Goal: Transaction & Acquisition: Purchase product/service

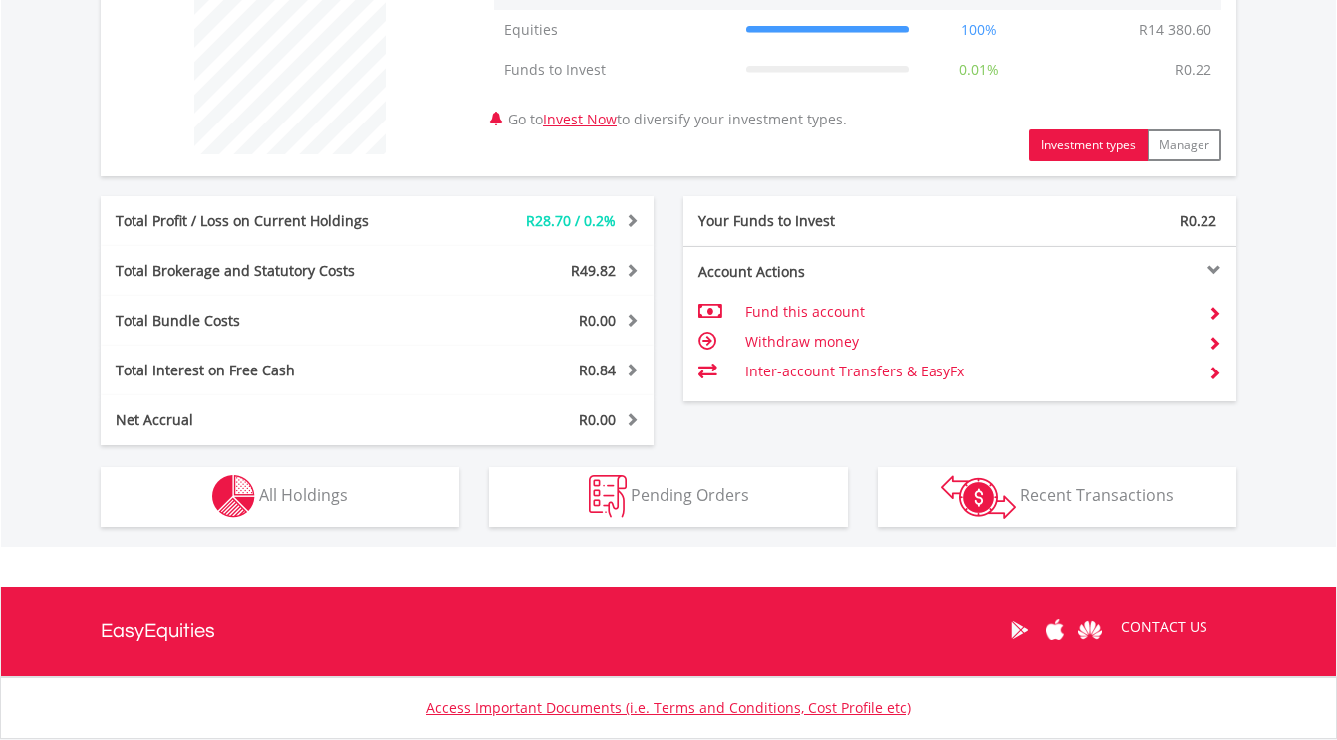
scroll to position [945, 0]
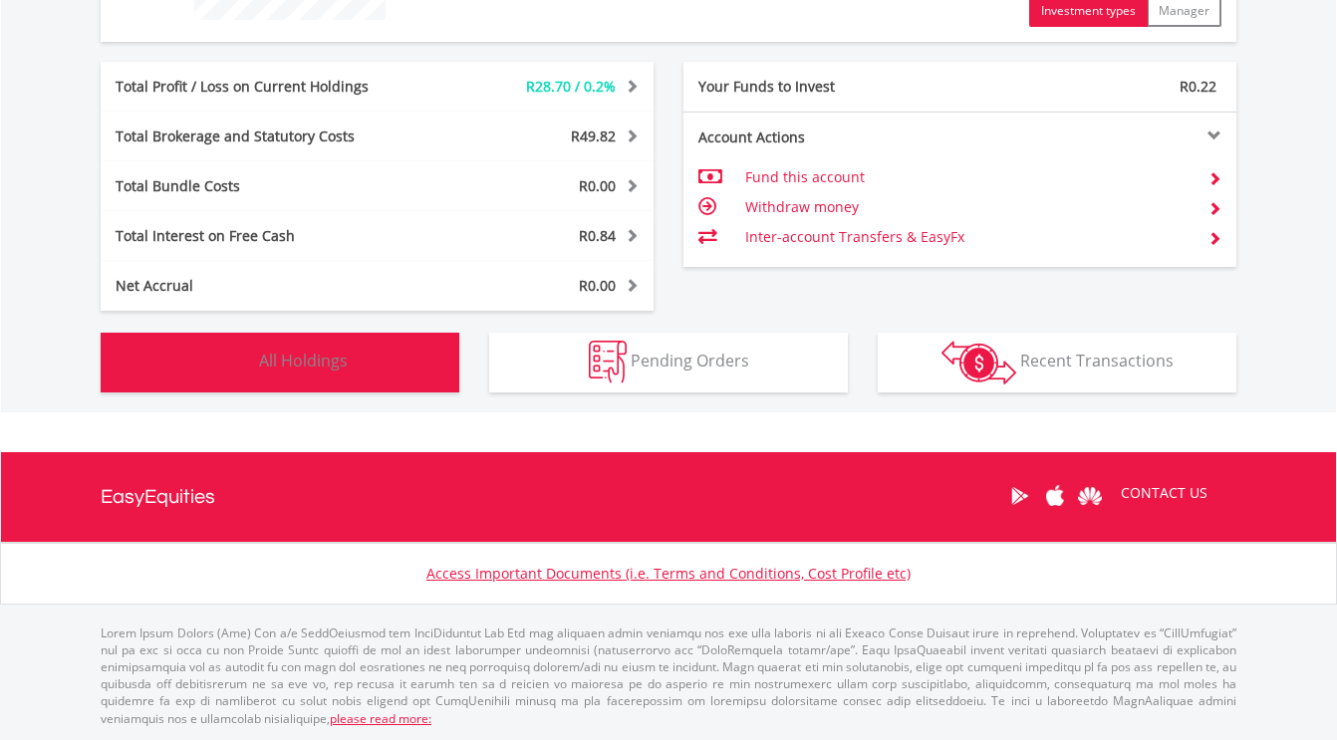
click at [303, 371] on span "All Holdings" at bounding box center [303, 361] width 89 height 22
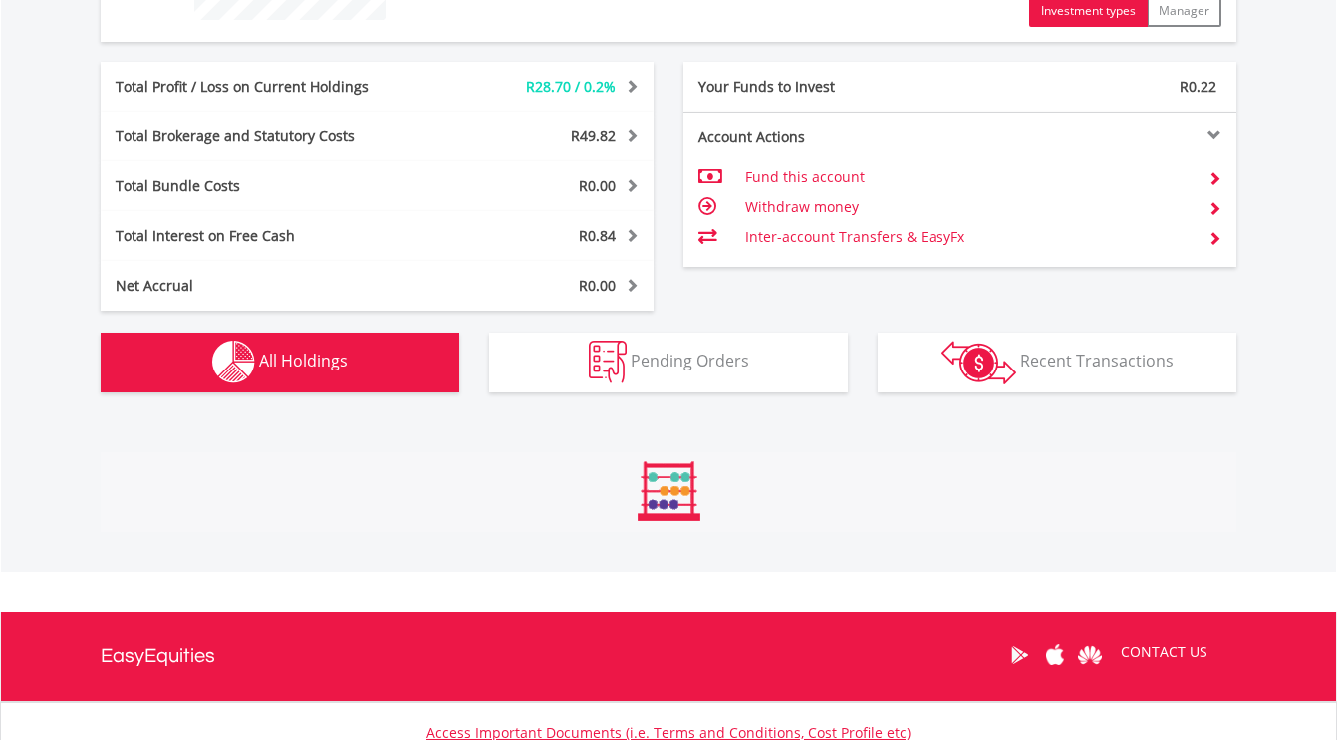
scroll to position [1398, 0]
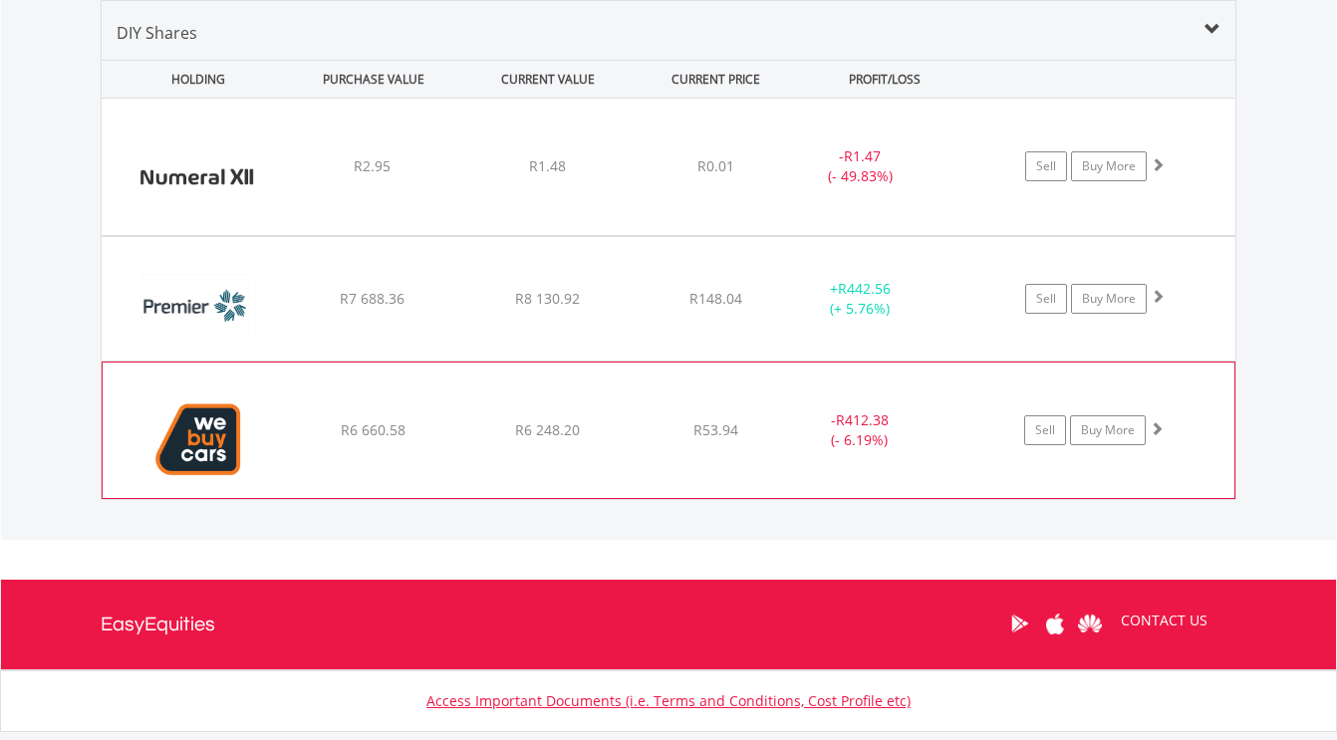
click at [1155, 424] on span at bounding box center [1157, 428] width 14 height 14
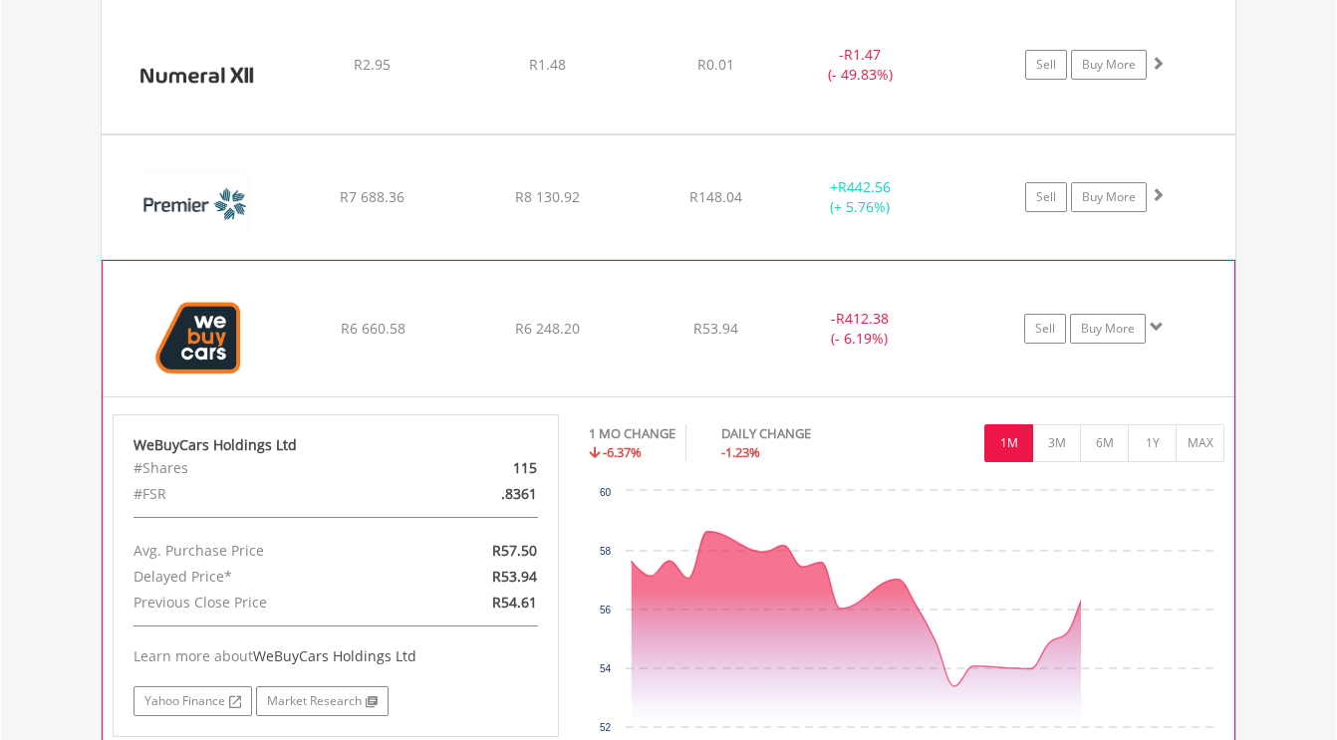
scroll to position [1597, 0]
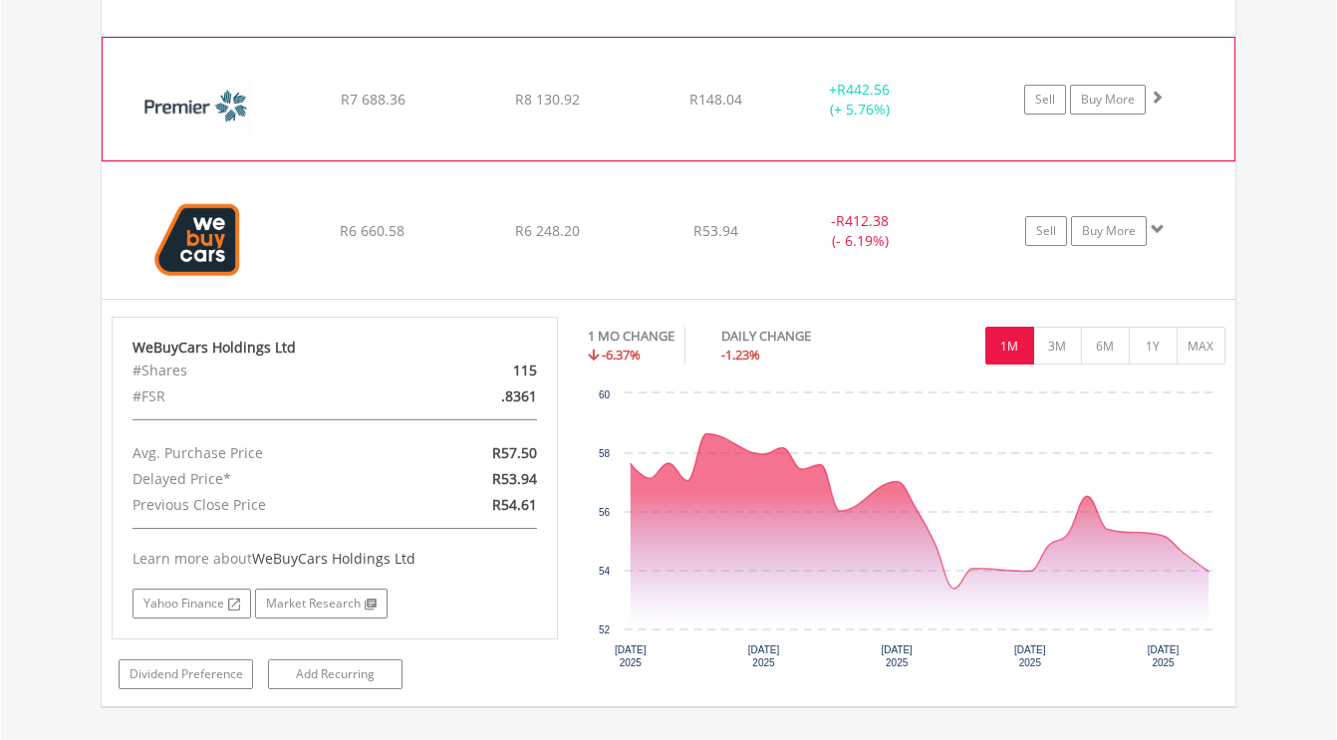
click at [1163, 91] on span at bounding box center [1157, 97] width 14 height 14
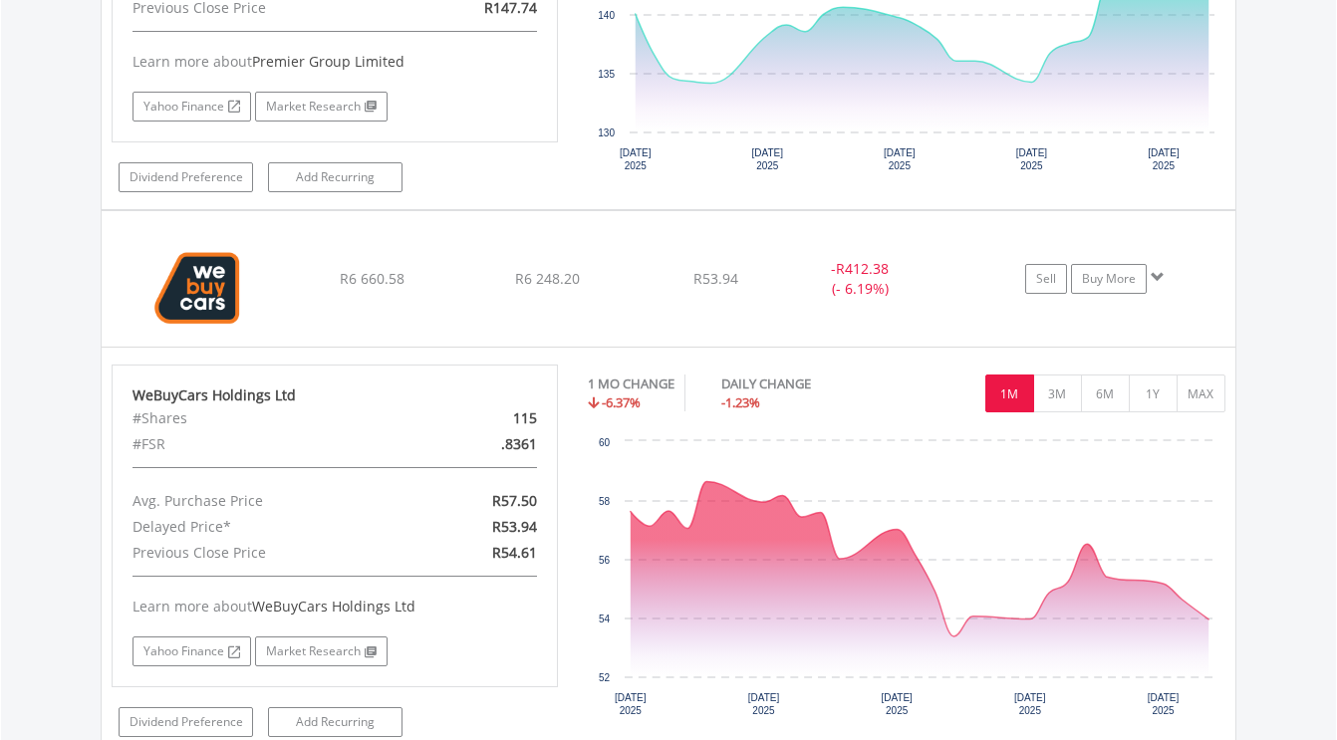
scroll to position [1996, 0]
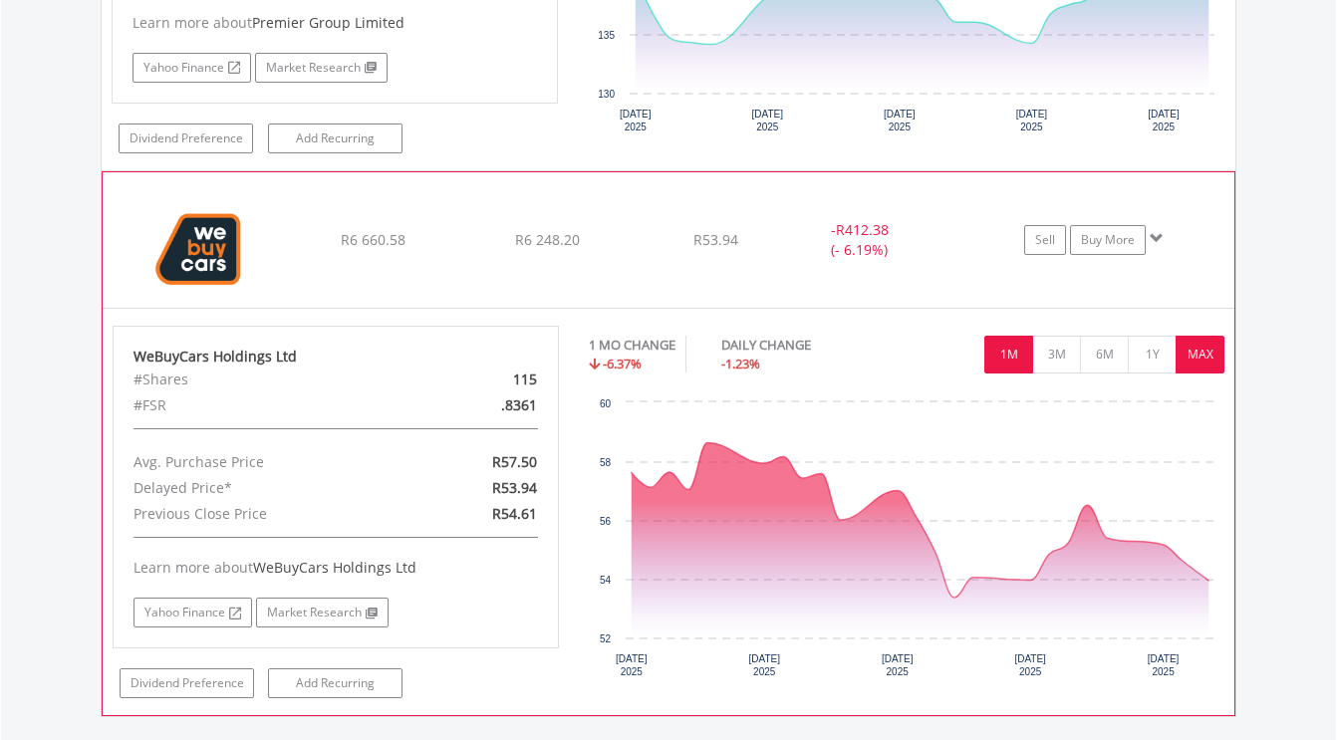
click at [1193, 350] on button "MAX" at bounding box center [1200, 355] width 49 height 38
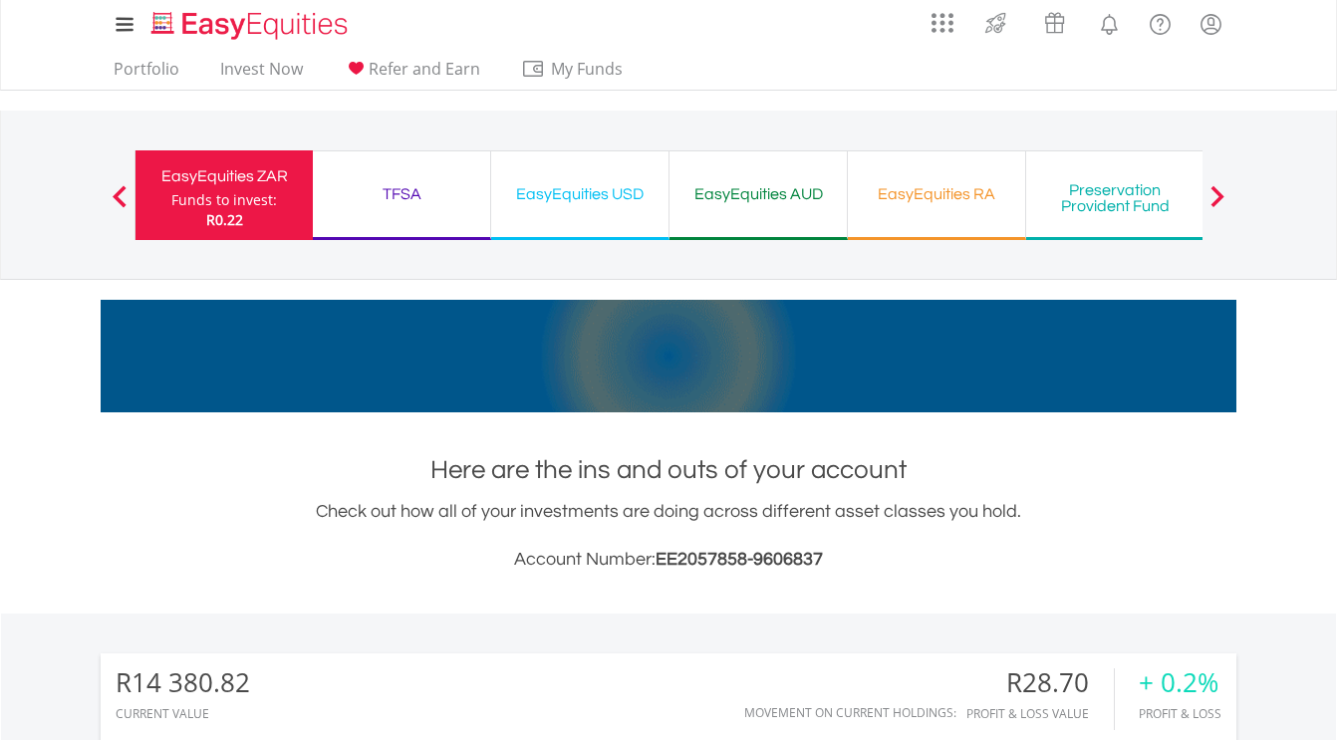
scroll to position [0, 0]
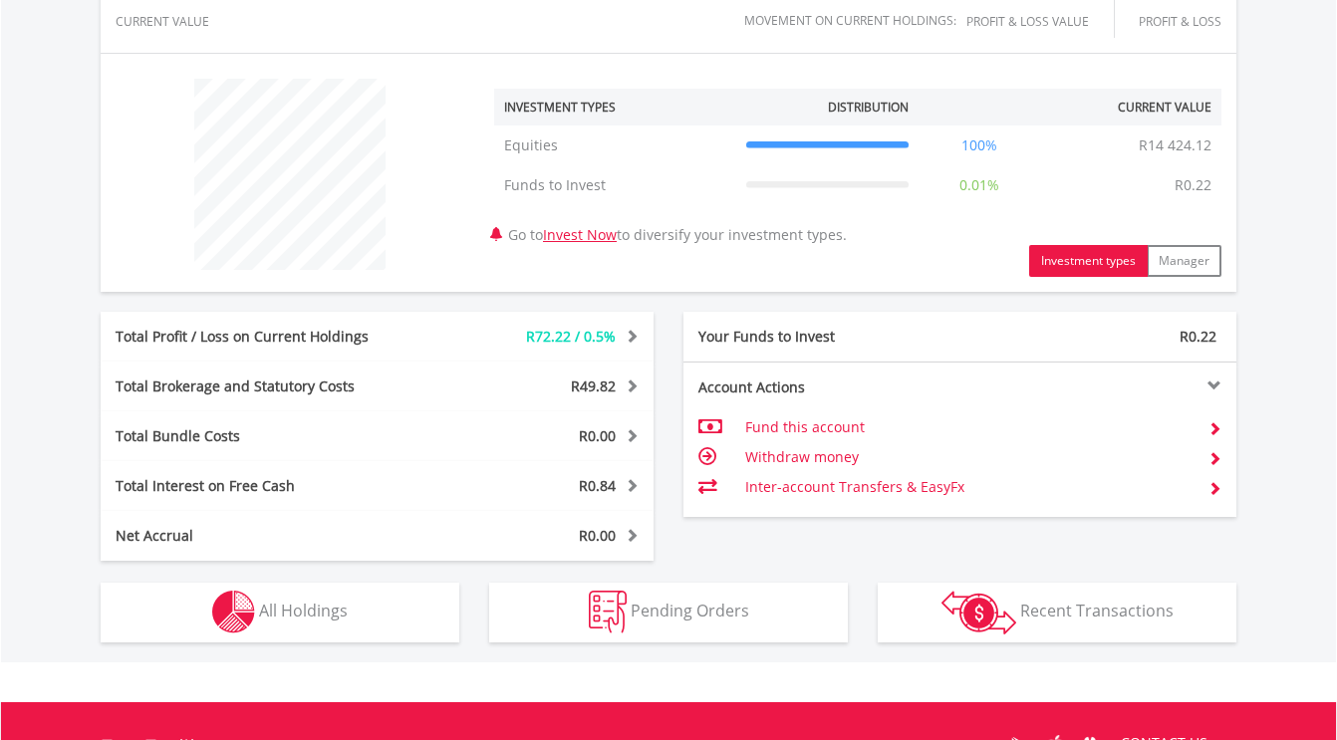
scroll to position [897, 0]
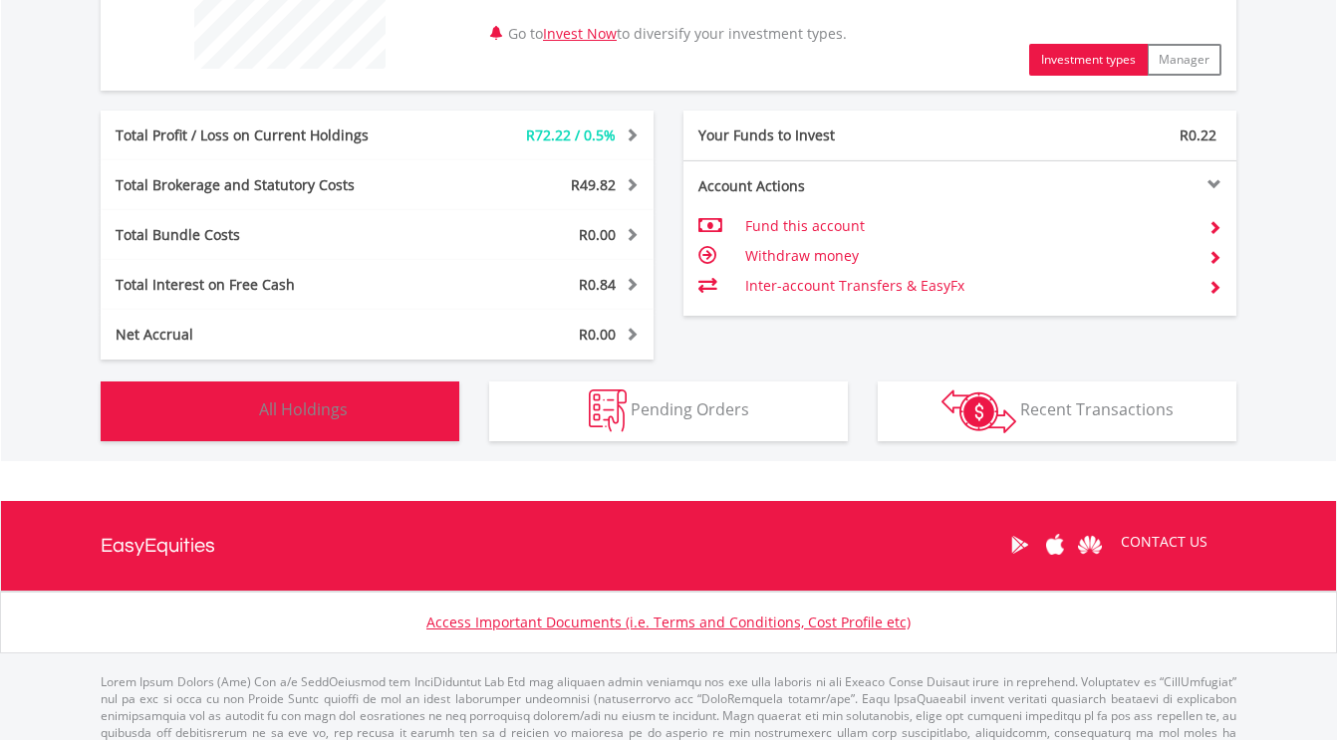
click at [317, 410] on span "All Holdings" at bounding box center [303, 410] width 89 height 22
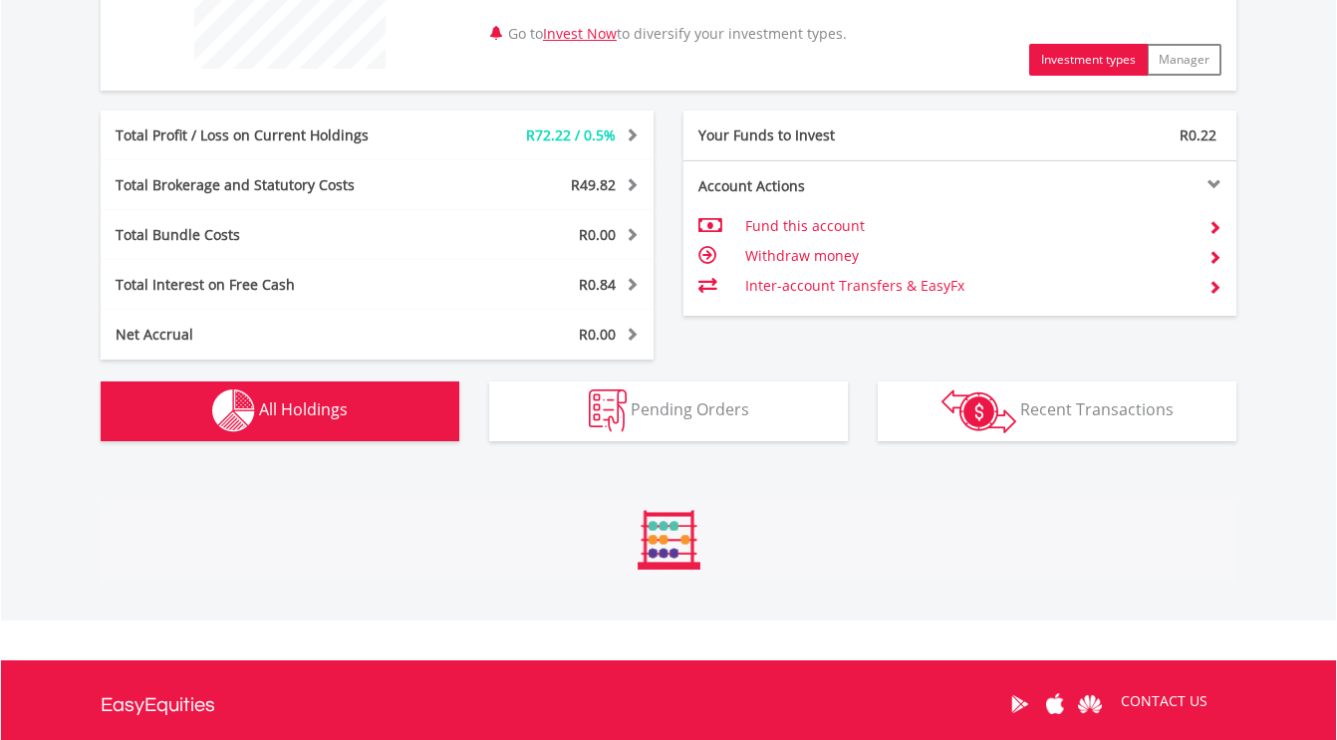
scroll to position [1398, 0]
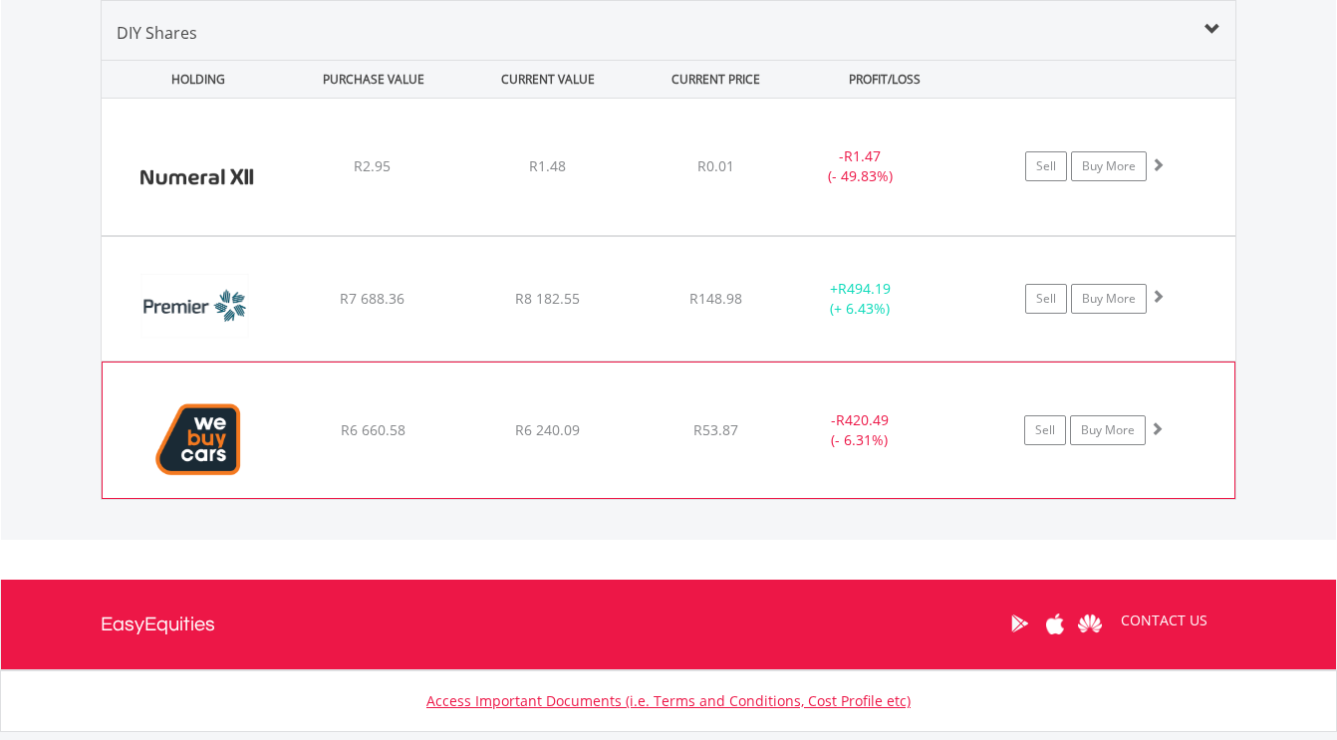
click at [1158, 430] on span at bounding box center [1157, 428] width 14 height 14
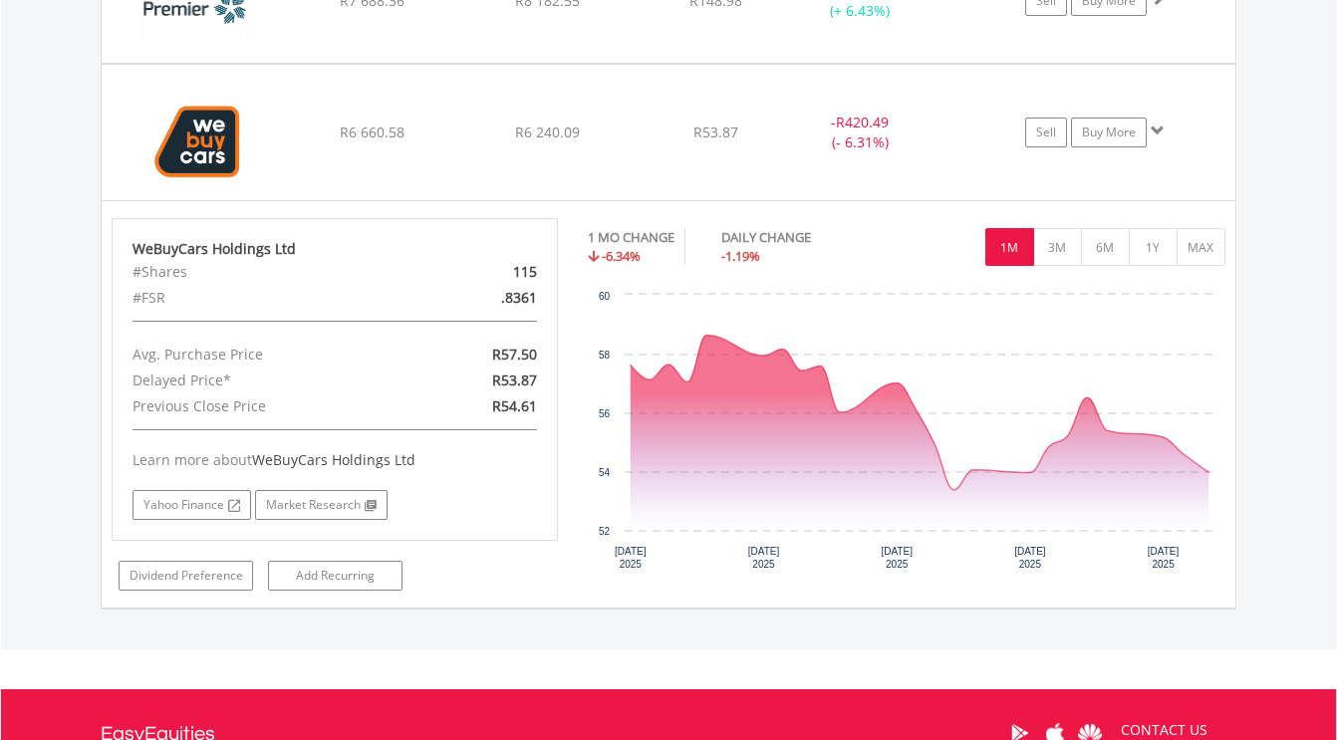
scroll to position [1697, 0]
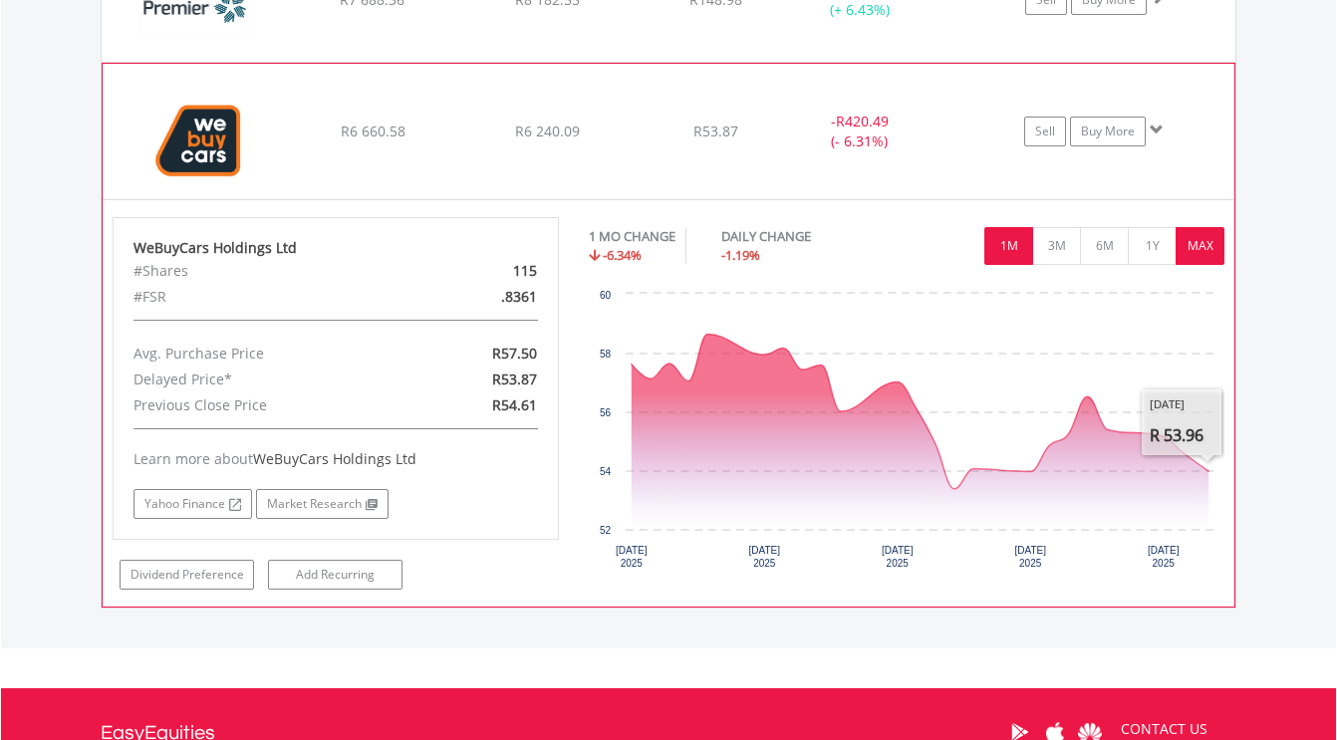
click at [1206, 254] on button "MAX" at bounding box center [1200, 246] width 49 height 38
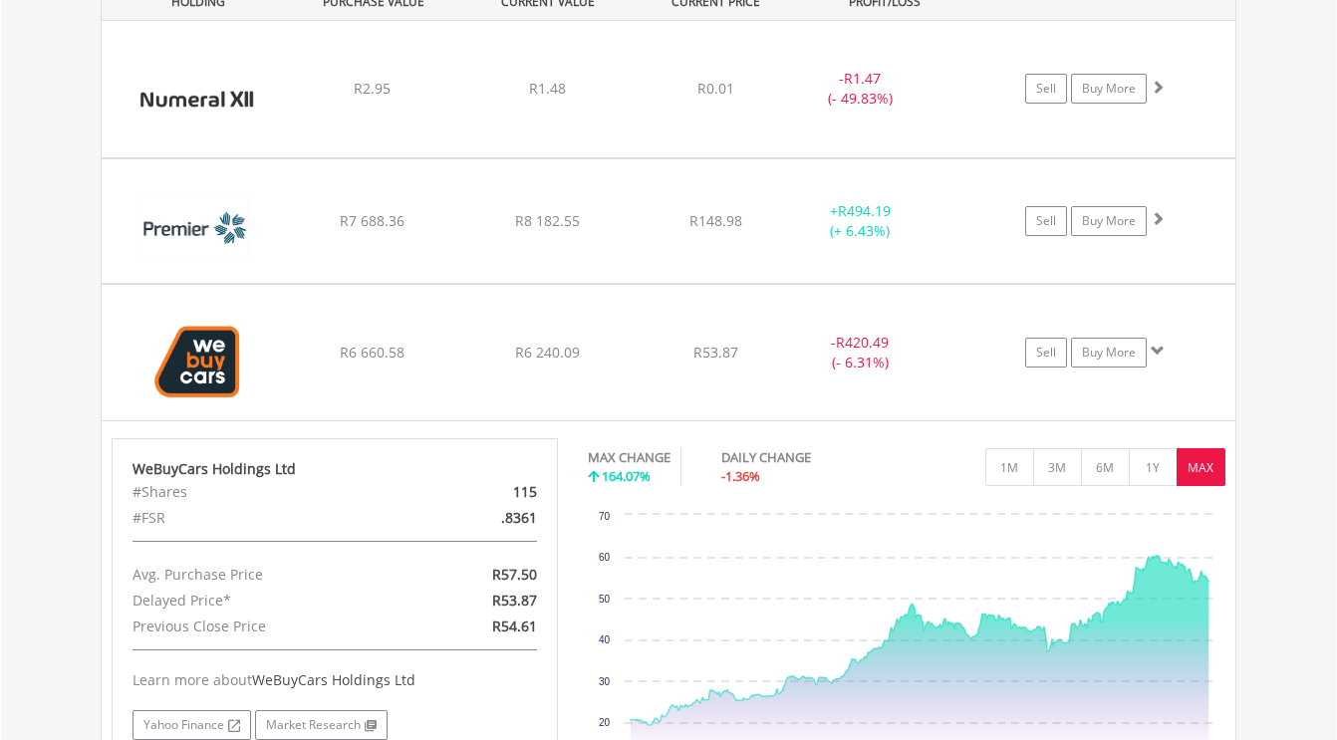
scroll to position [1597, 0]
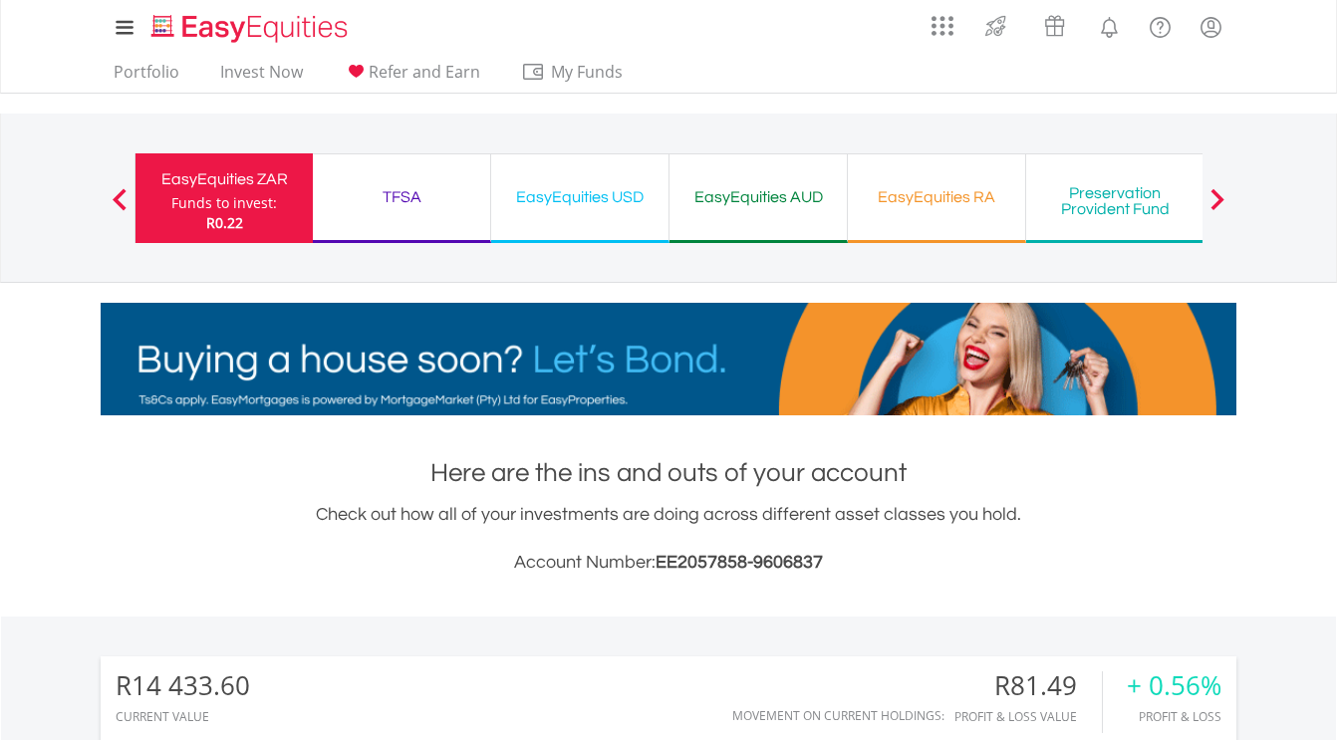
scroll to position [191, 379]
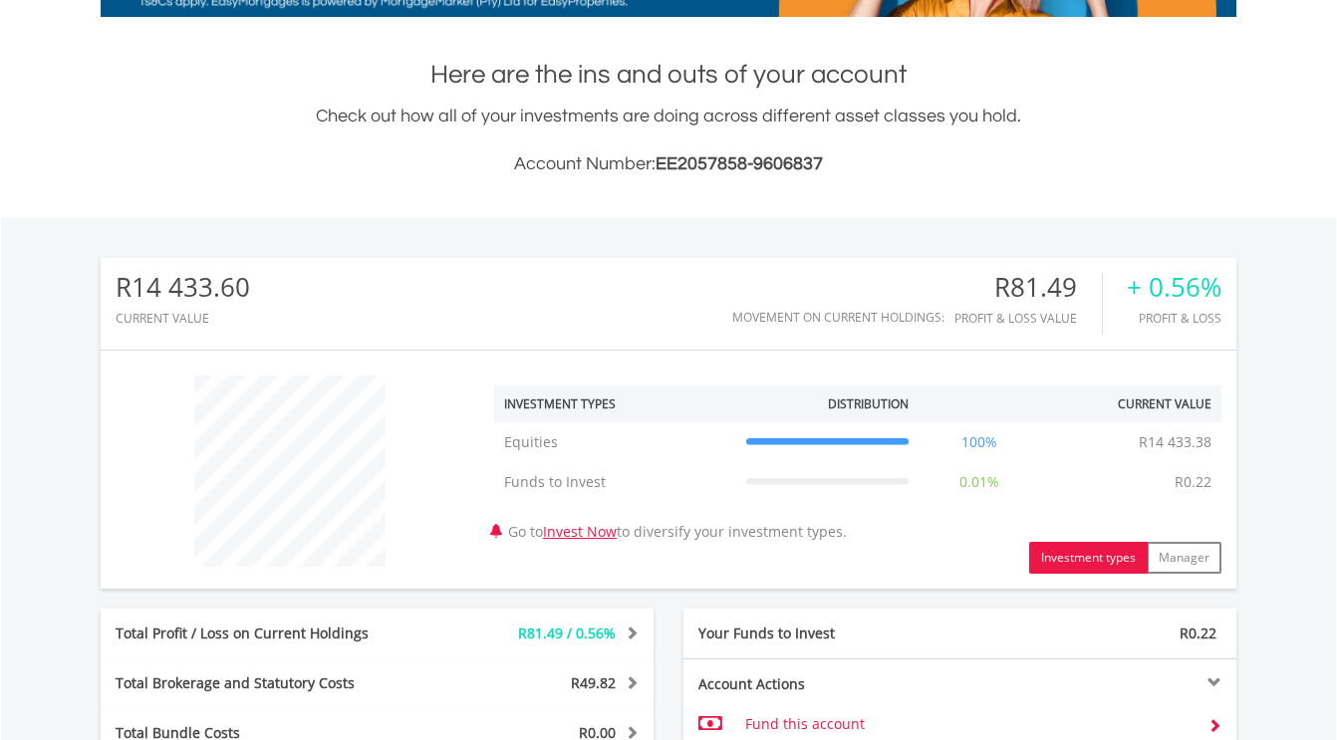
scroll to position [945, 0]
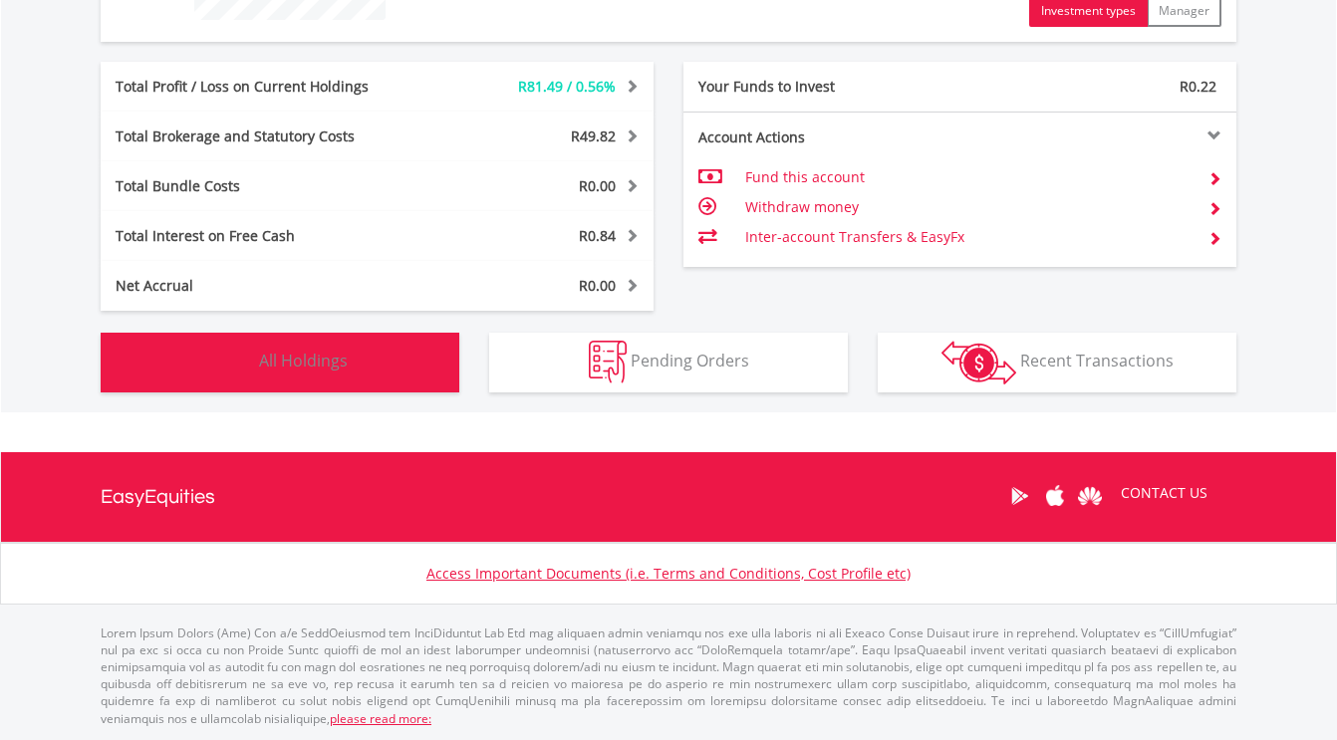
click at [379, 354] on button "Holdings All Holdings" at bounding box center [280, 363] width 359 height 60
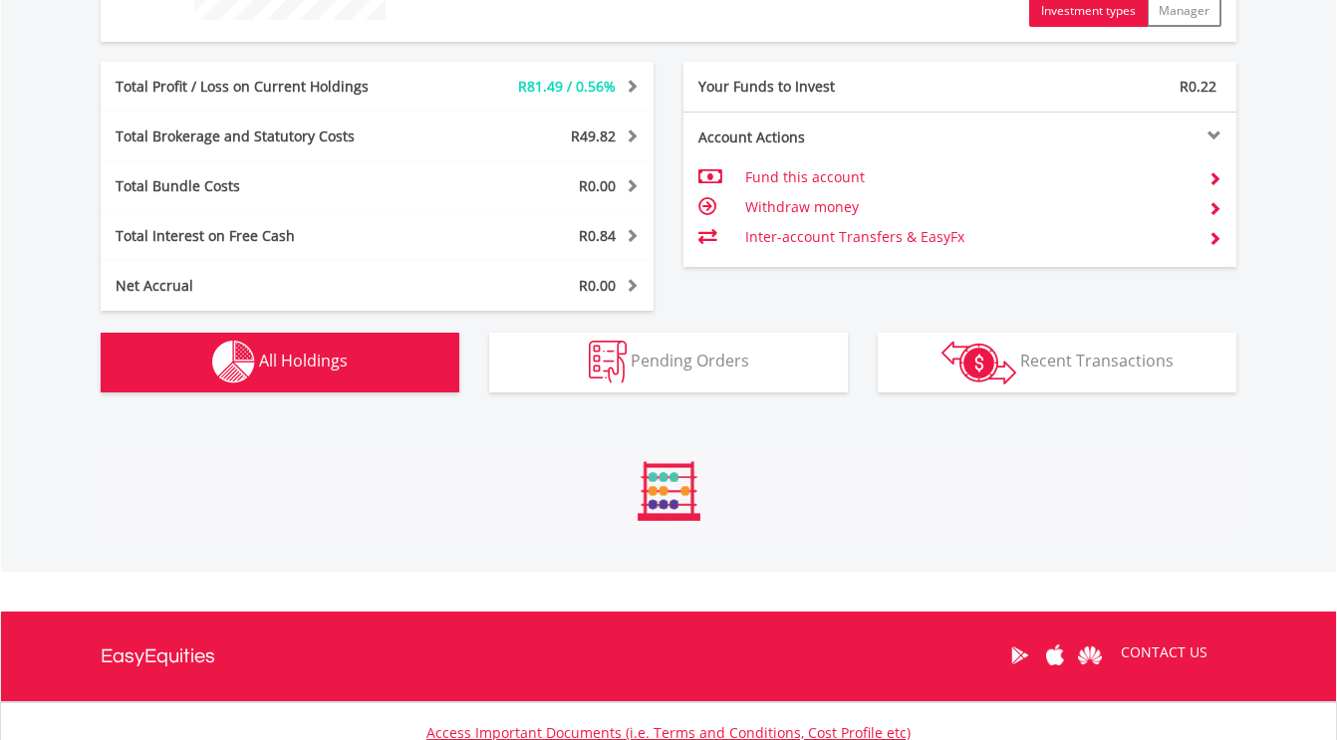
scroll to position [1398, 0]
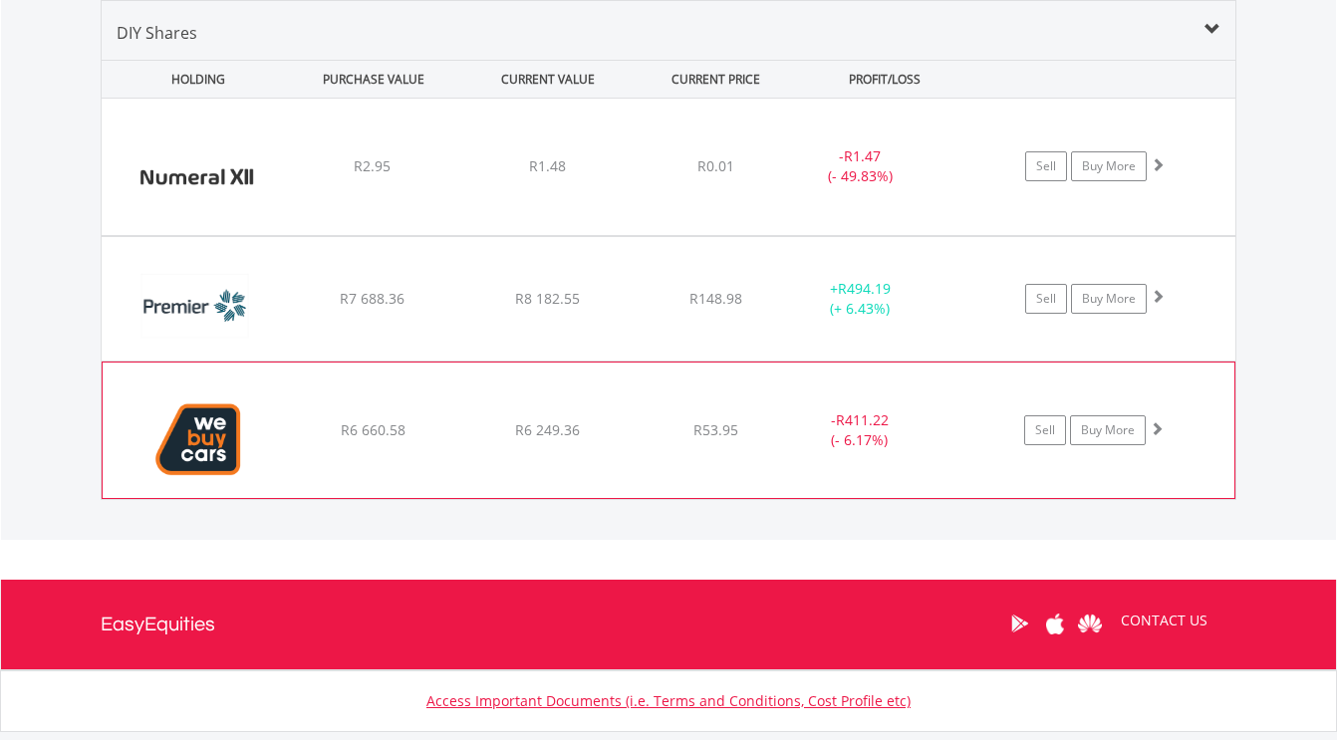
click at [1165, 181] on div "Sell Buy More" at bounding box center [1104, 166] width 261 height 30
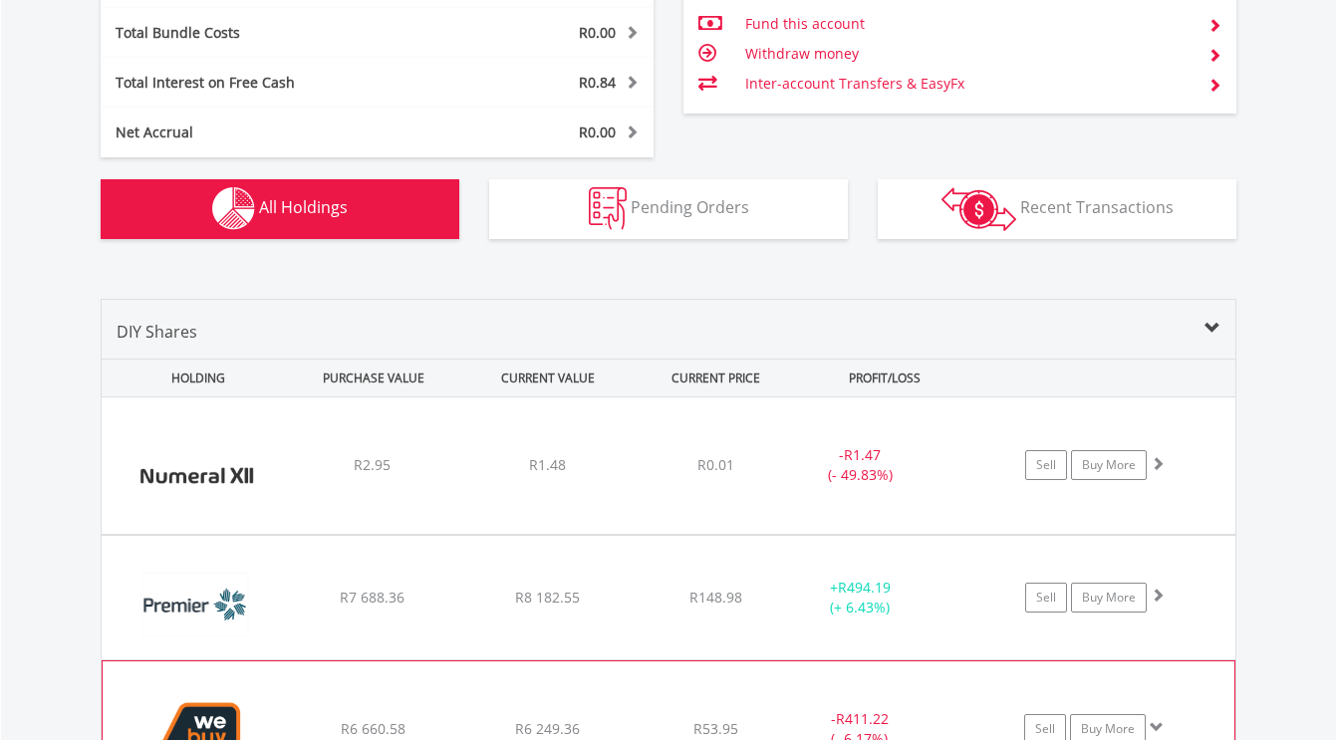
scroll to position [1298, 0]
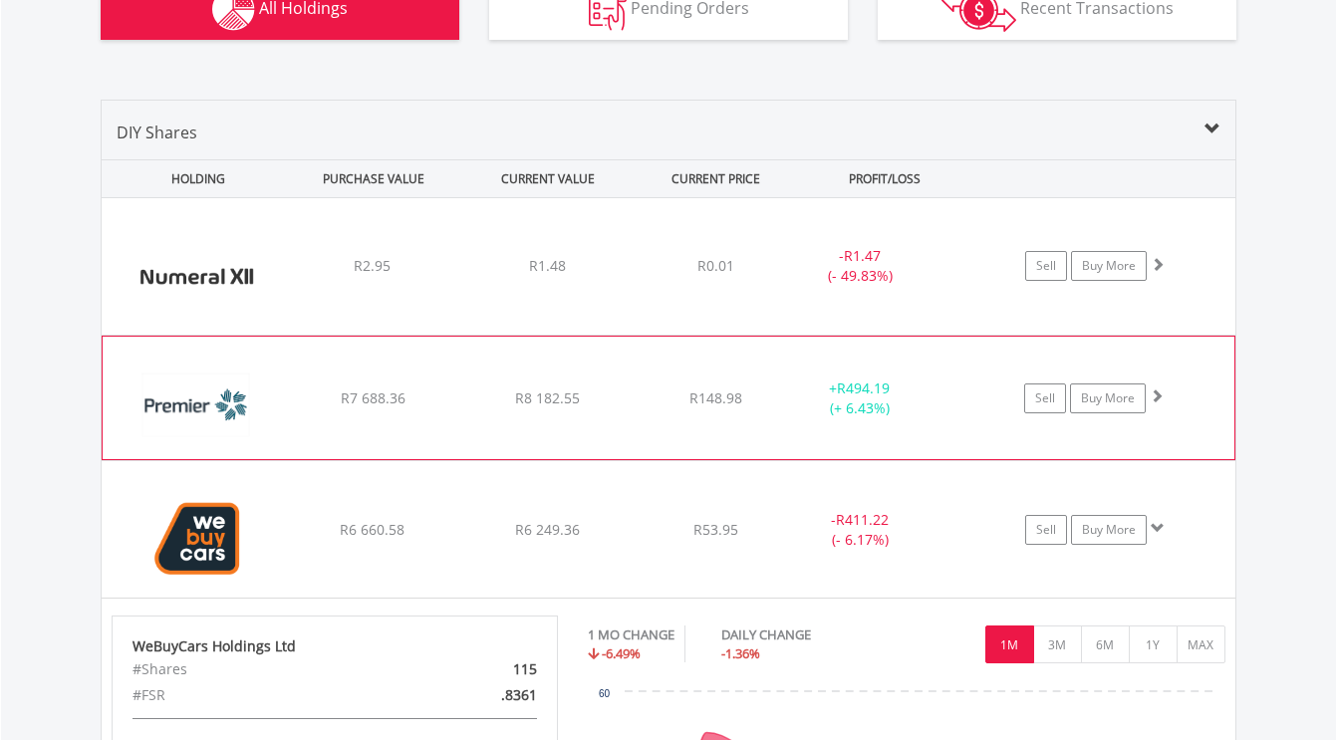
click at [1157, 398] on span at bounding box center [1157, 396] width 14 height 14
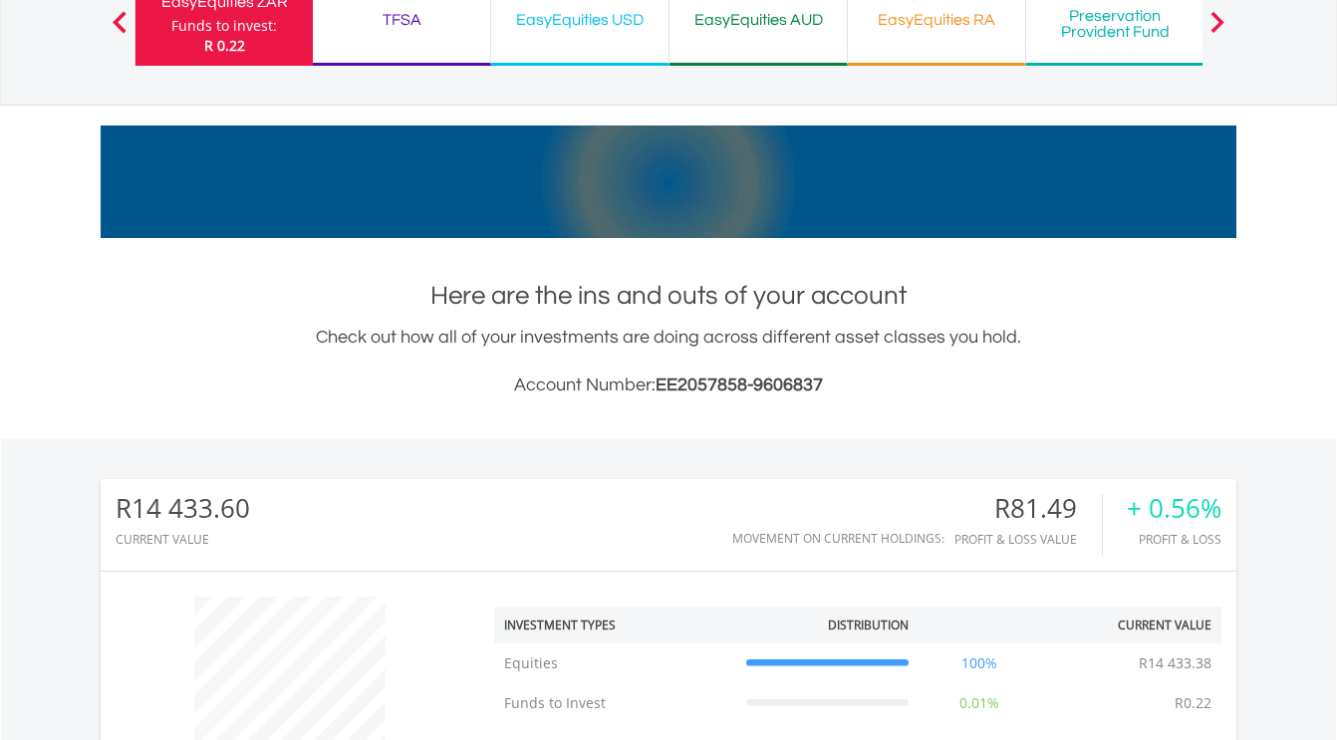
scroll to position [103, 0]
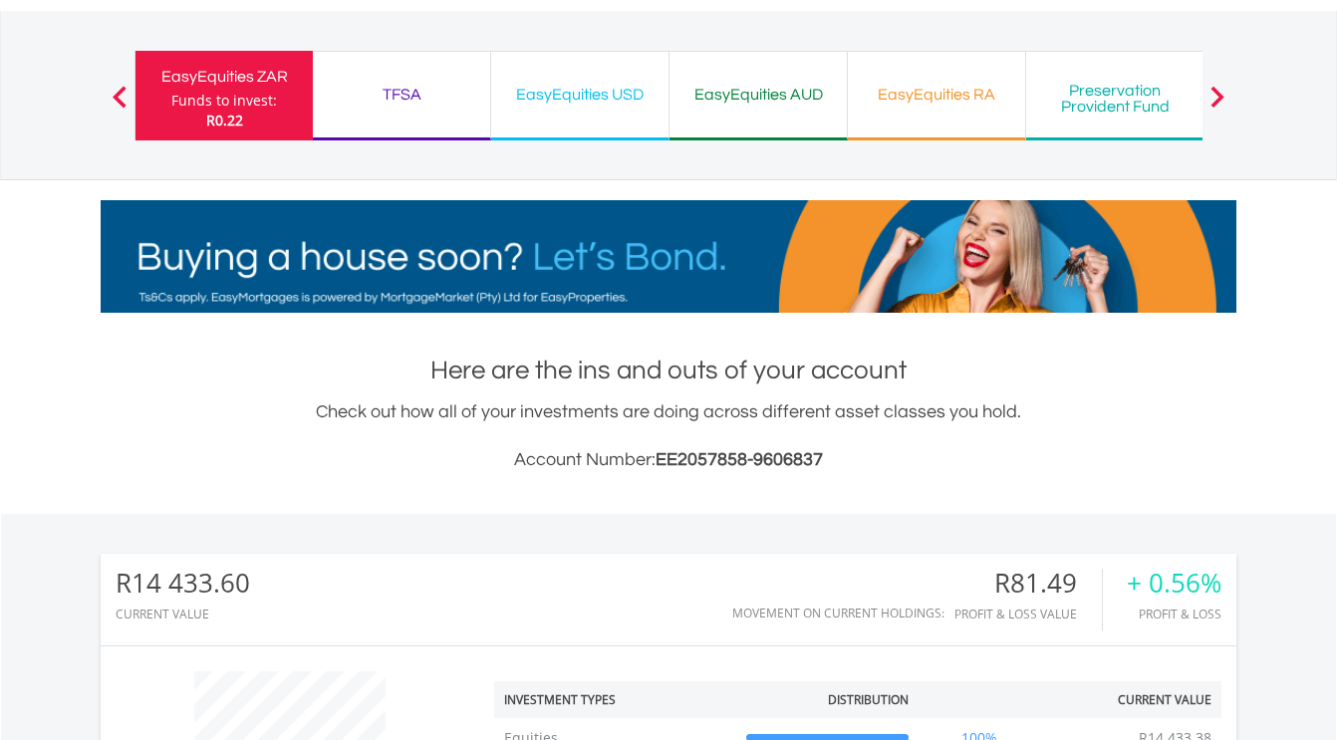
scroll to position [191, 379]
